Goal: Use online tool/utility: Utilize a website feature to perform a specific function

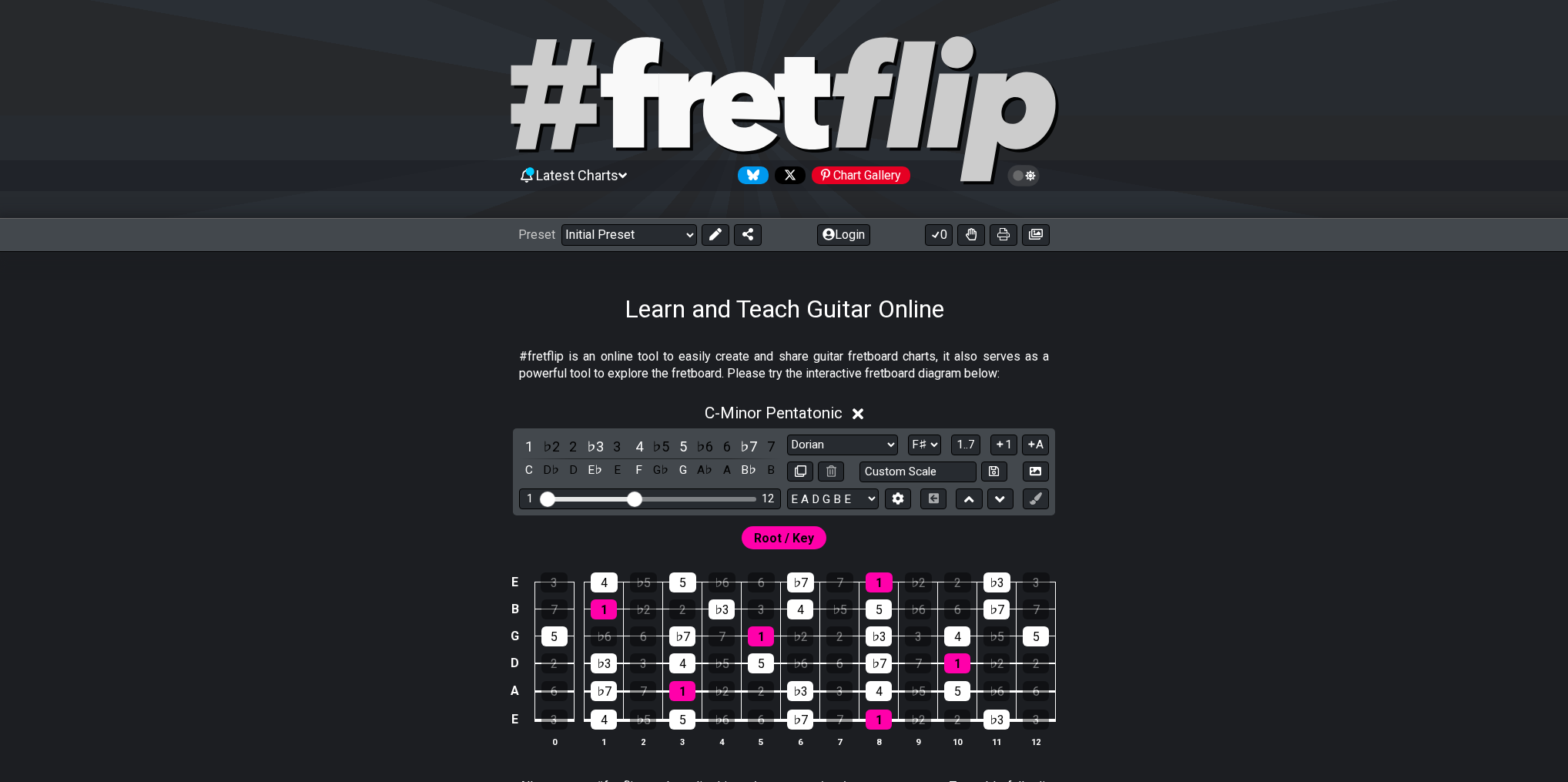
select select "Dorian"
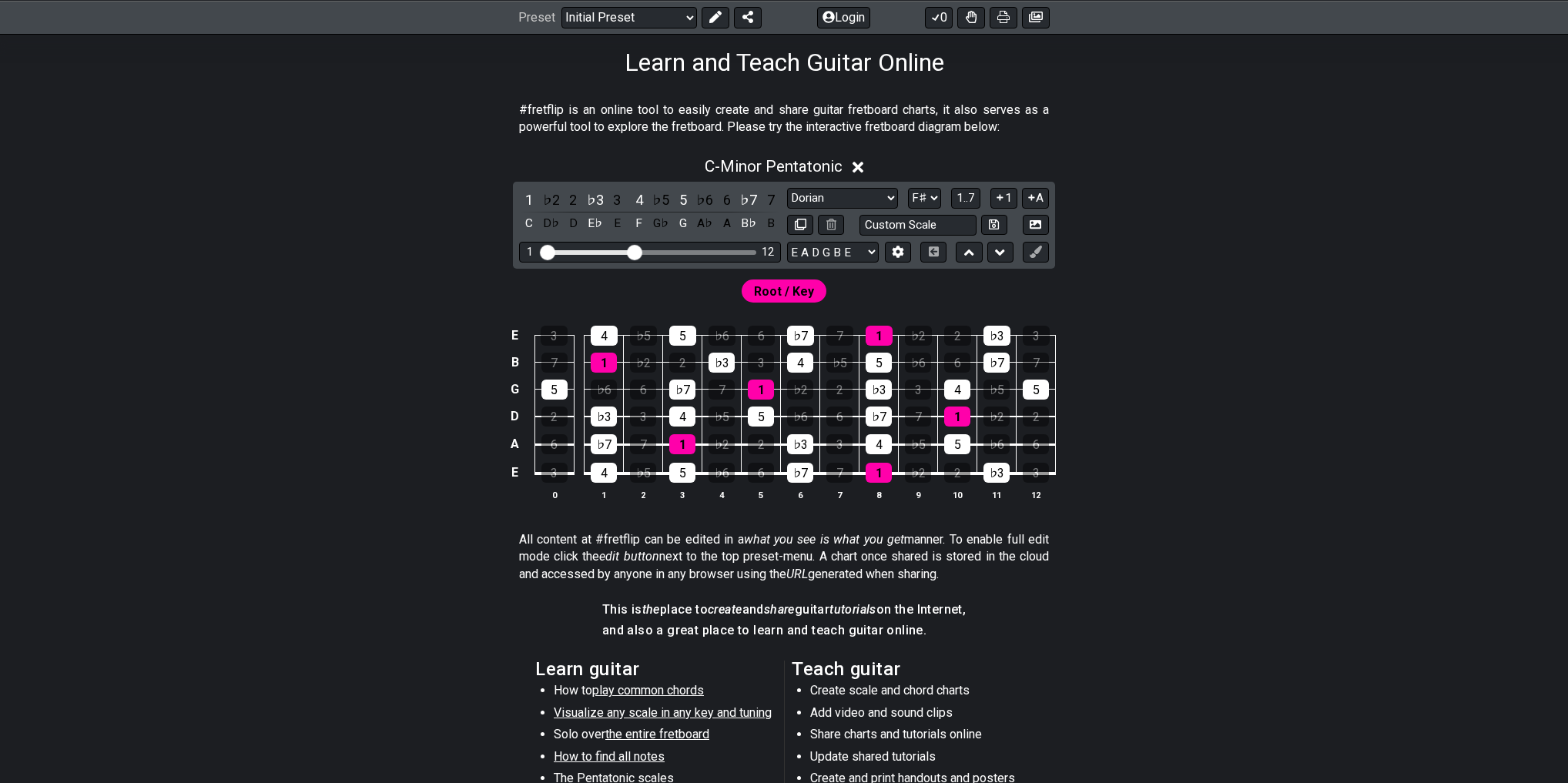
scroll to position [247, 0]
click at [927, 192] on select "A♭ A A♯ B♭ B C C♯ D♭ D D♯ E♭ E F F♯ G♭ G G♯" at bounding box center [925, 198] width 33 height 21
select select "D"
click at [909, 188] on select "A♭ A A♯ B♭ B C C♯ D♭ D D♯ E♭ E F F♯ G♭ G G♯" at bounding box center [925, 198] width 33 height 21
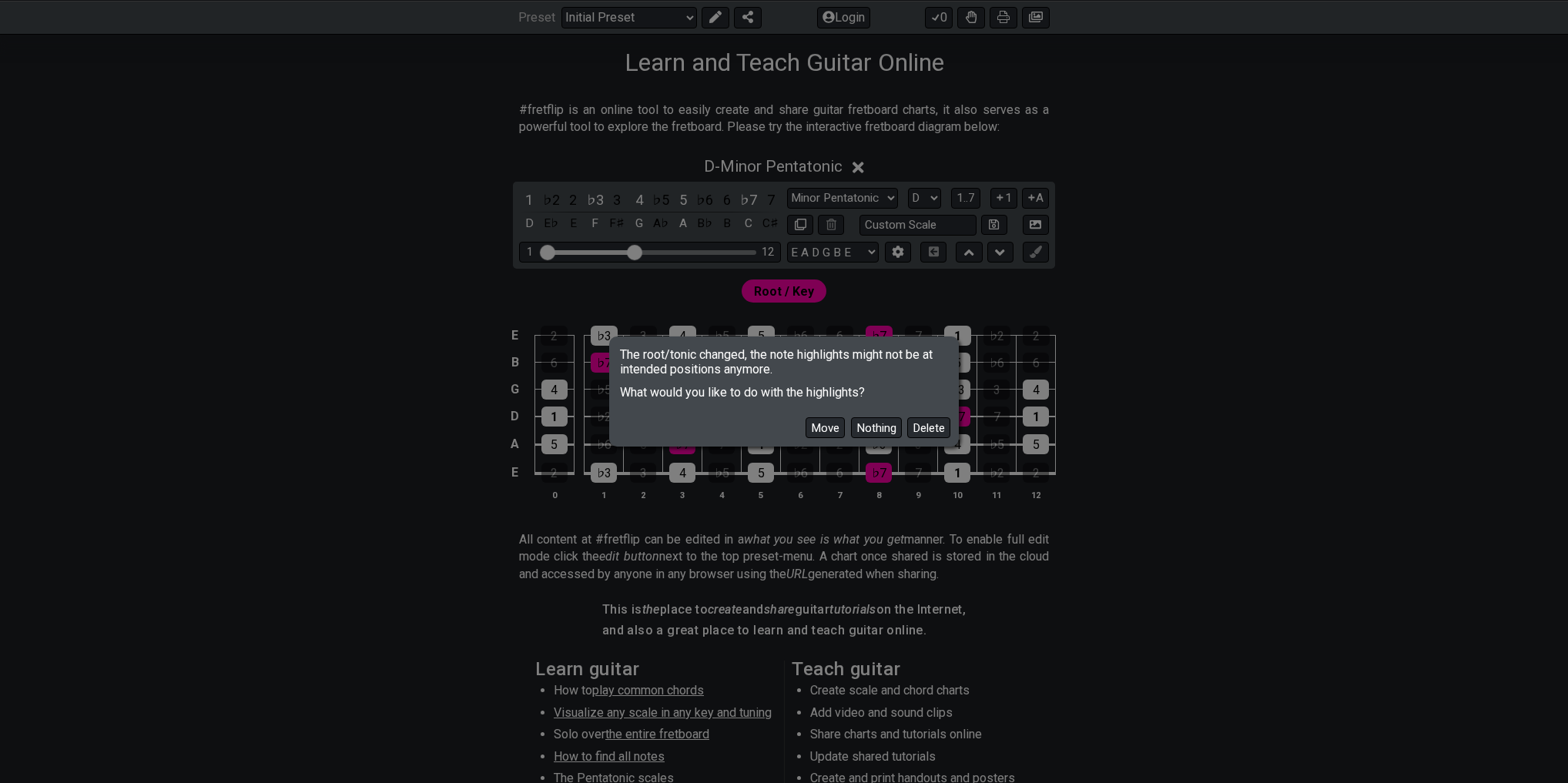
click at [817, 434] on button "Move" at bounding box center [825, 428] width 39 height 21
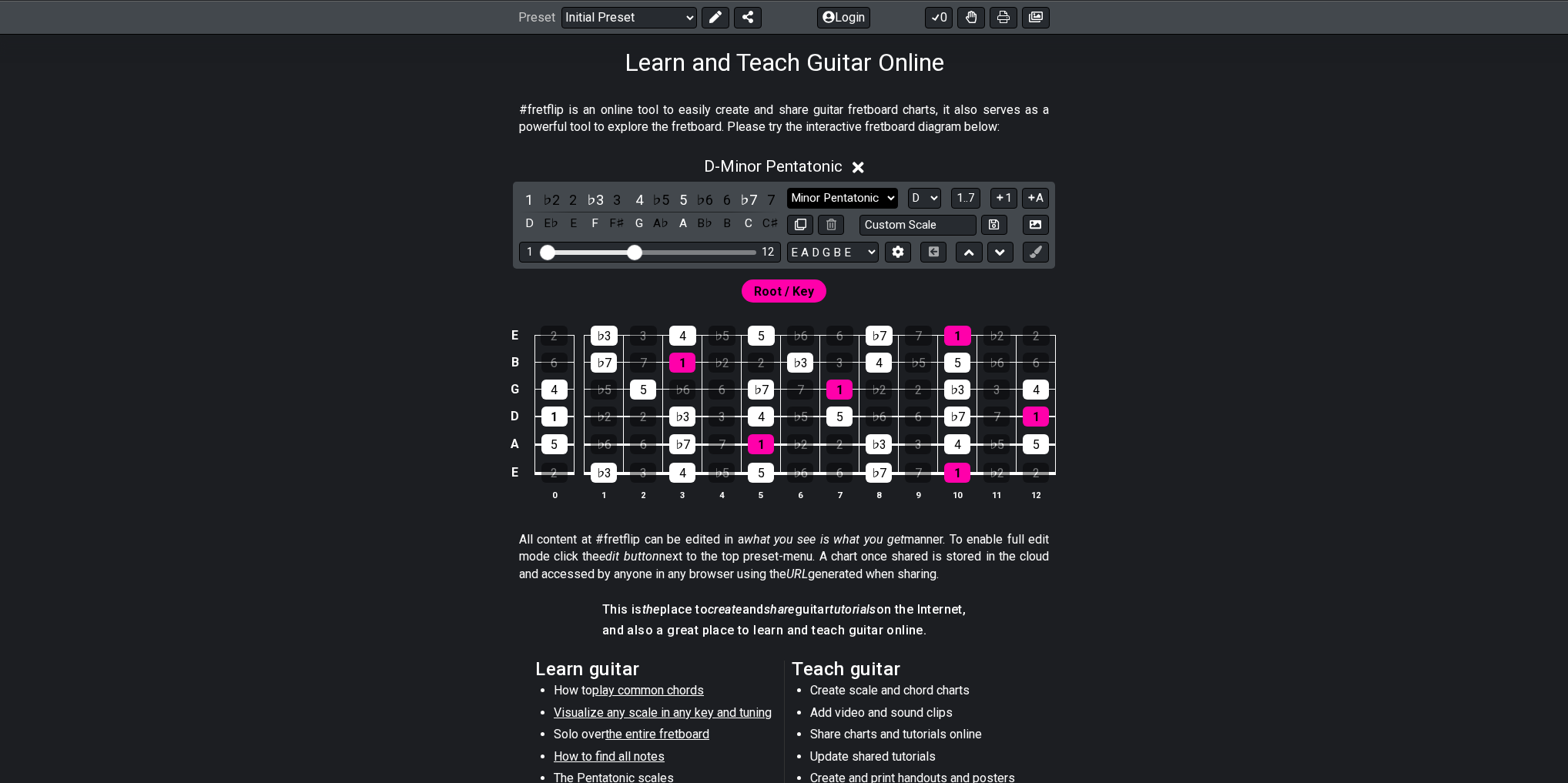
click at [847, 196] on select "Minor Pentatonic Click to edit Minor Pentatonic Major Pentatonic Minor Blues Ma…" at bounding box center [842, 198] width 111 height 21
select select "Dorian"
click at [787, 188] on select "Minor Pentatonic Click to edit Minor Pentatonic Major Pentatonic Minor Blues Ma…" at bounding box center [842, 198] width 111 height 21
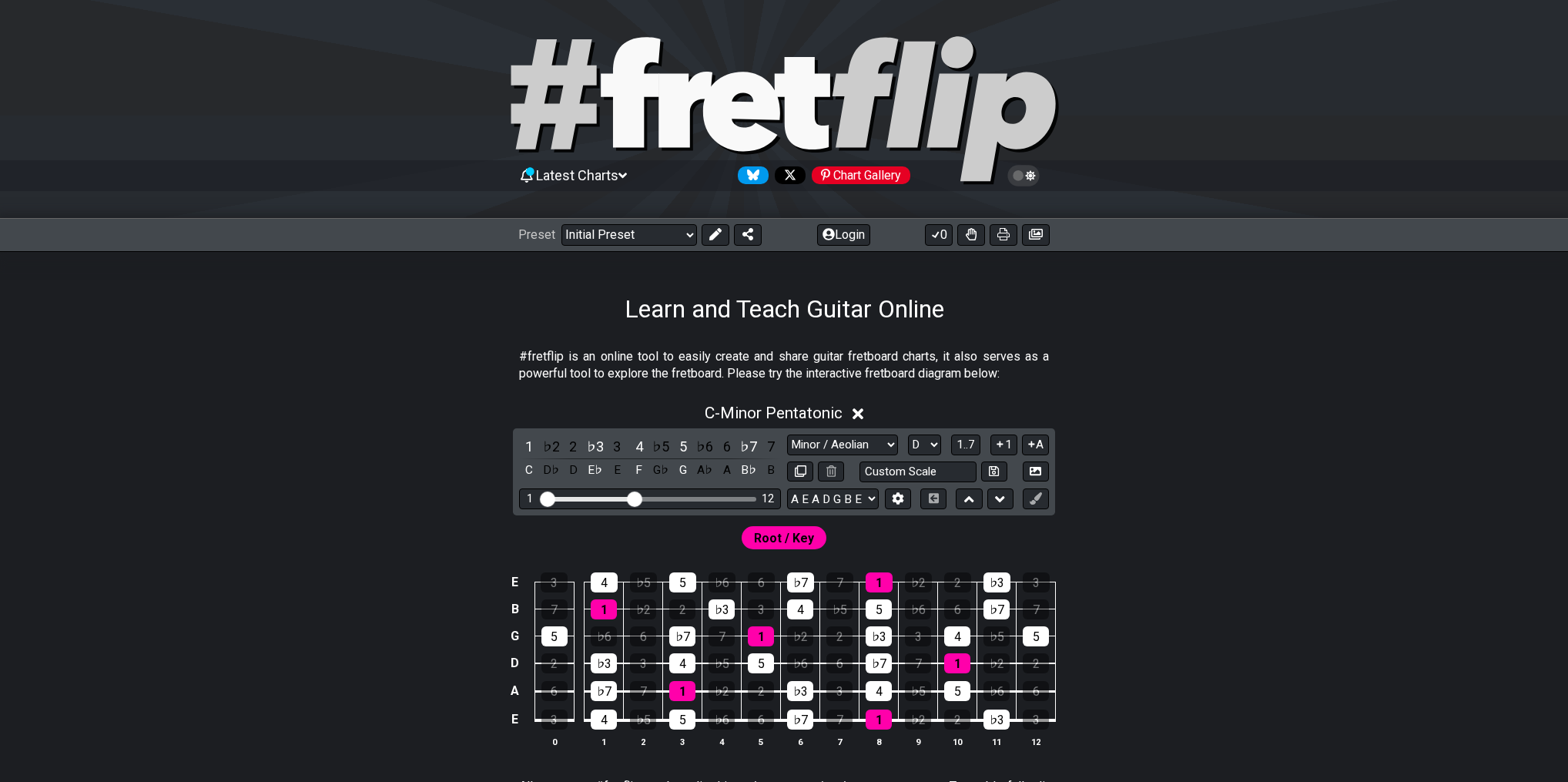
select select "Minor / Aeolian"
select select "D"
select select "A E A D G B E"
